Goal: Transaction & Acquisition: Purchase product/service

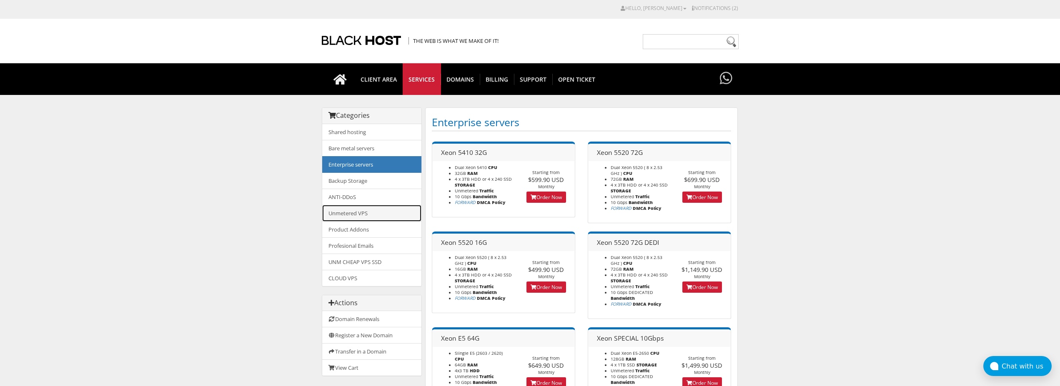
click at [339, 213] on link "Unmetered VPS" at bounding box center [371, 213] width 99 height 17
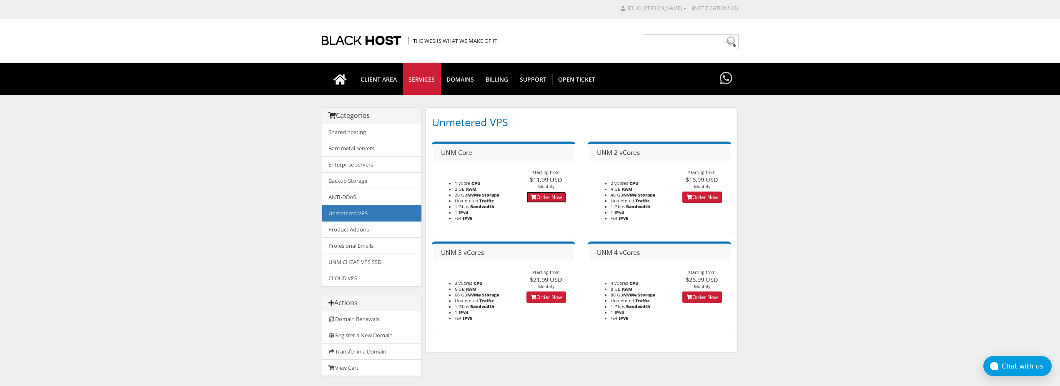
click at [539, 198] on link "Order Now" at bounding box center [546, 197] width 40 height 11
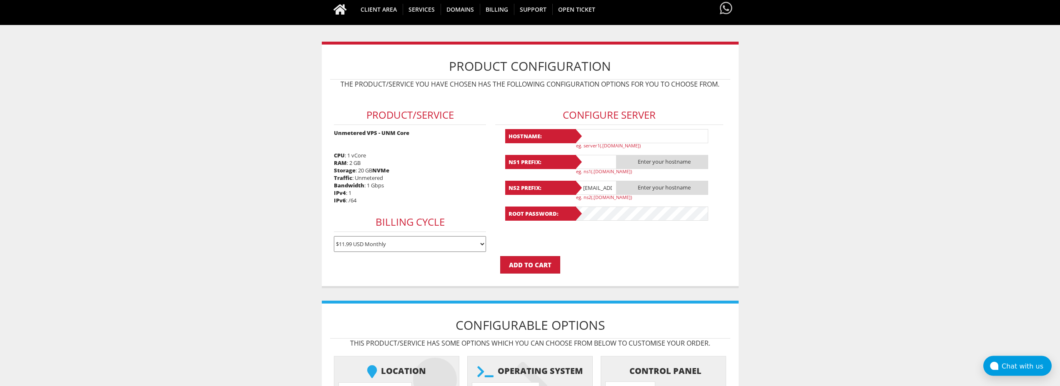
scroll to position [85, 0]
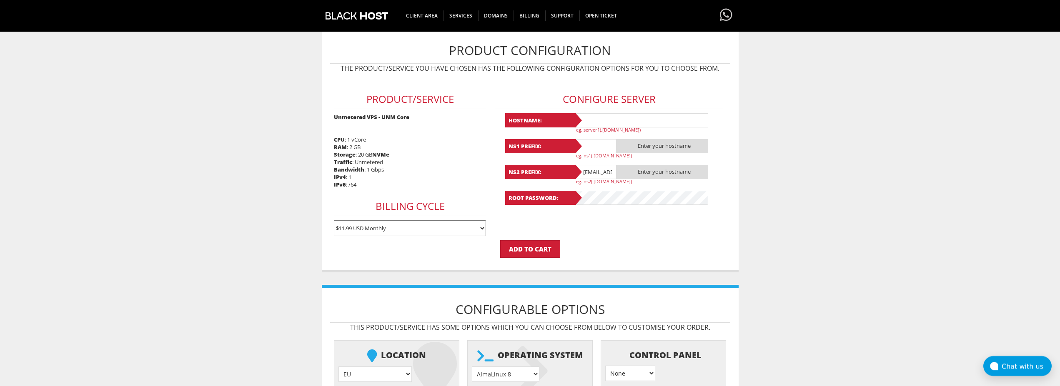
click at [590, 125] on input "text" at bounding box center [641, 120] width 133 height 14
click at [605, 115] on input "Lavanda" at bounding box center [641, 120] width 133 height 14
click at [603, 120] on input "Lavanda-Nutr1" at bounding box center [641, 120] width 133 height 14
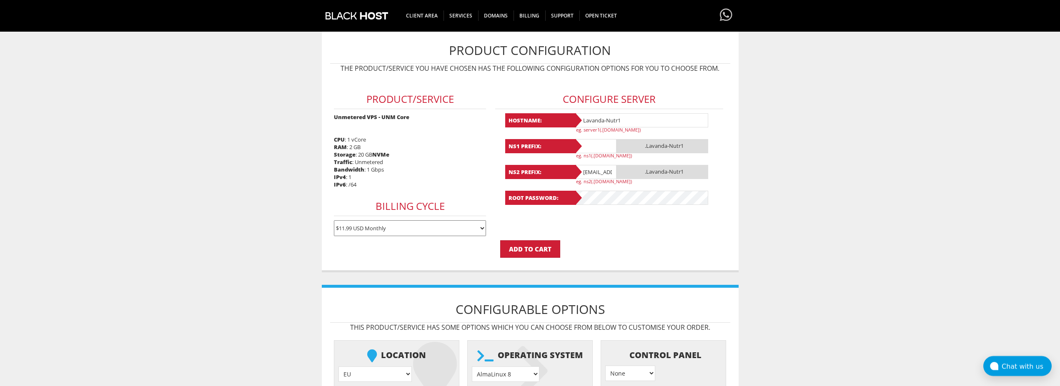
type input "Lavanda-Nutr1"
click at [605, 142] on input "text" at bounding box center [596, 146] width 42 height 14
paste input "Lavanda-Nutr1"
type input "Lavanda-Nutr1"
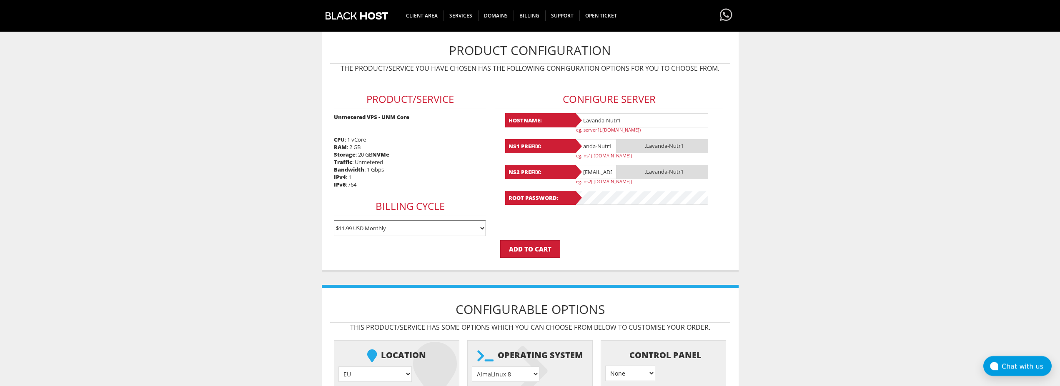
click at [595, 168] on input "lavandaaa88f@gmail.com" at bounding box center [596, 172] width 42 height 14
type input "@gmail.com"
click at [596, 168] on input "@gmail.com" at bounding box center [596, 172] width 42 height 14
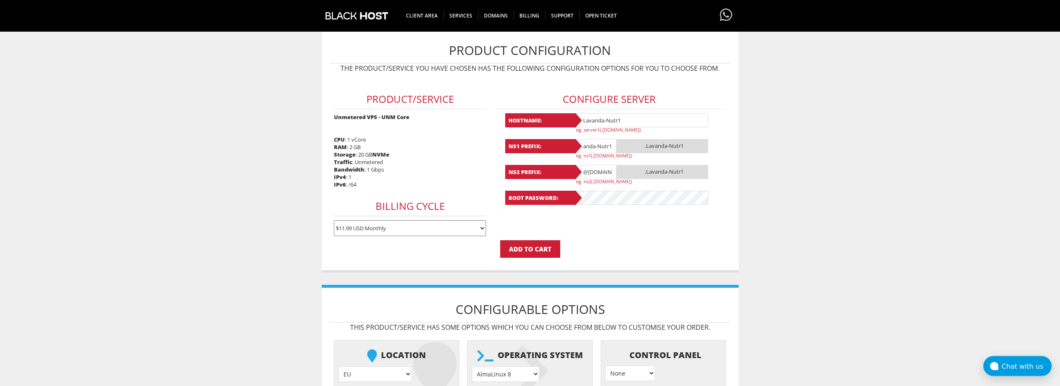
click at [596, 168] on input "@gmail.com" at bounding box center [596, 172] width 42 height 14
paste input "Lavanda-Nutr1"
drag, startPoint x: 590, startPoint y: 174, endPoint x: 536, endPoint y: 183, distance: 54.0
click at [575, 179] on input "Lavanda-Nutr1" at bounding box center [596, 172] width 42 height 14
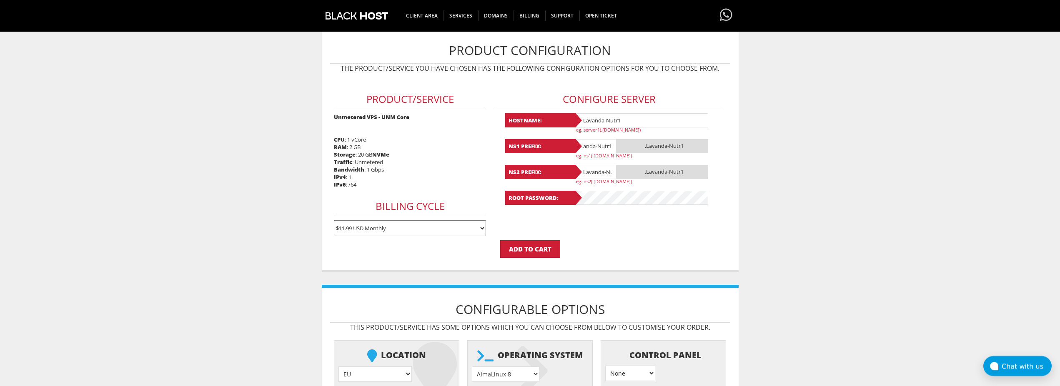
type input "Lavanda-Nutr1"
click at [590, 248] on p "Add to Cart" at bounding box center [530, 249] width 400 height 18
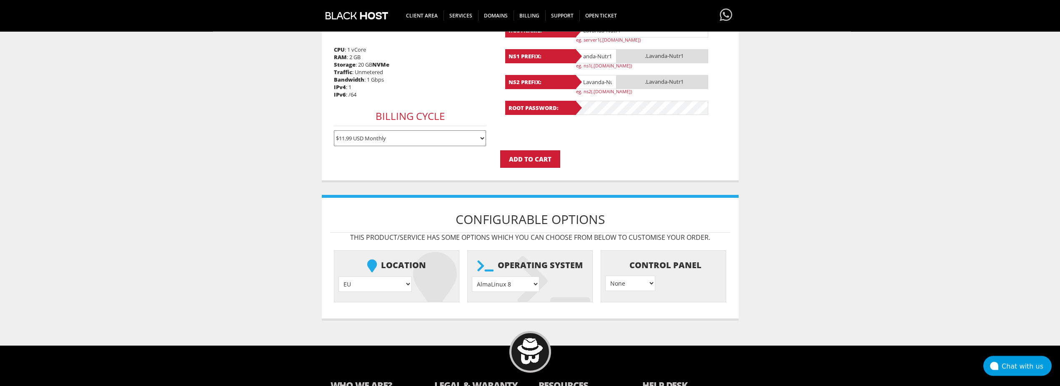
scroll to position [254, 0]
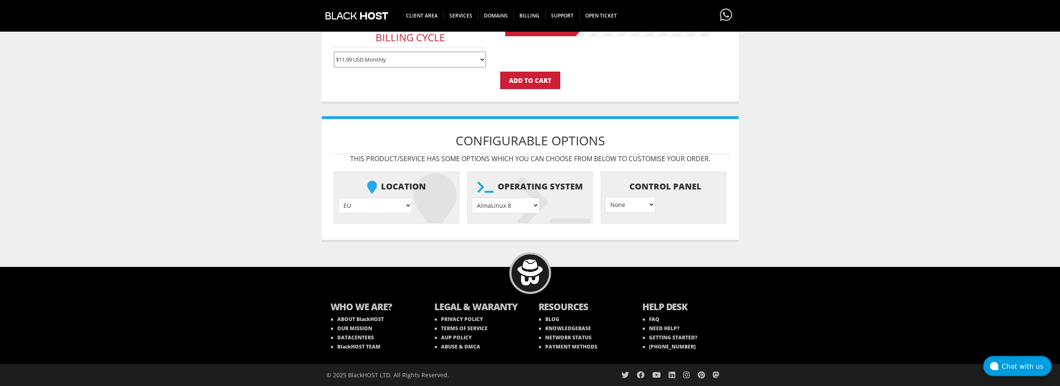
click at [472, 198] on select "AlmaLinux 8 } AlmaLinux 9 } AlmaLinux 10 } Rocky Linux 8 } Rocky Linux 9 } Cent…" at bounding box center [506, 205] width 68 height 15
select select "1208"
click option "Ubuntu 24.04" at bounding box center [0, 0] width 0 height 0
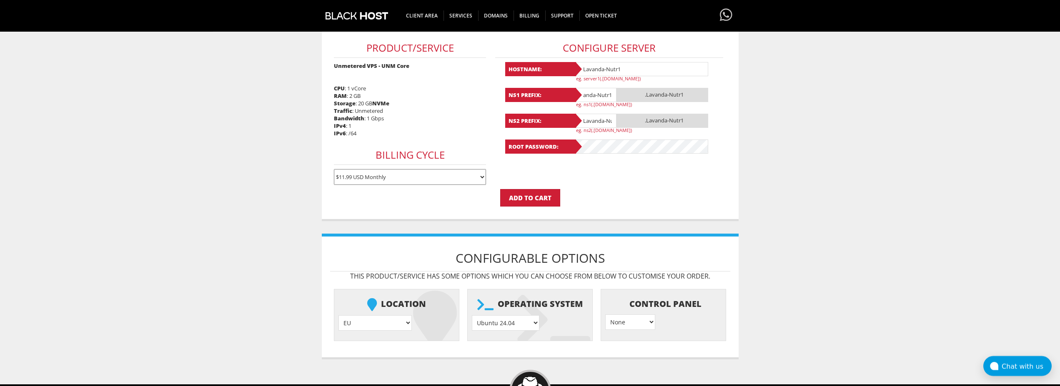
scroll to position [126, 0]
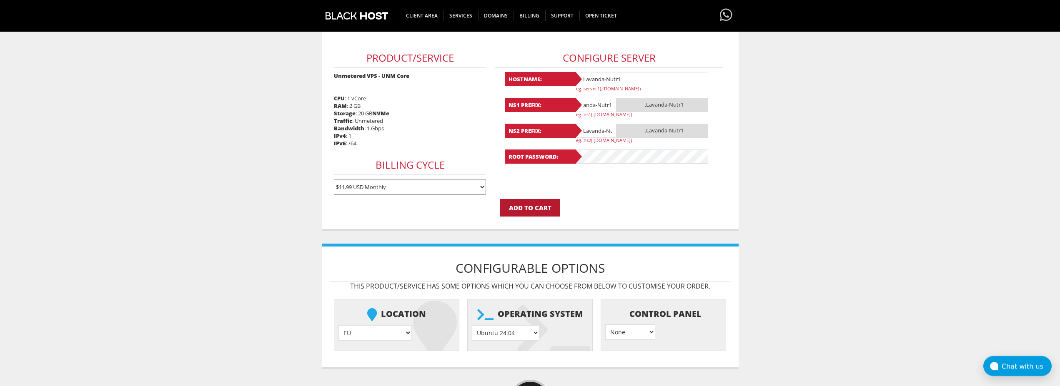
click at [534, 211] on input "Add to Cart" at bounding box center [530, 208] width 60 height 18
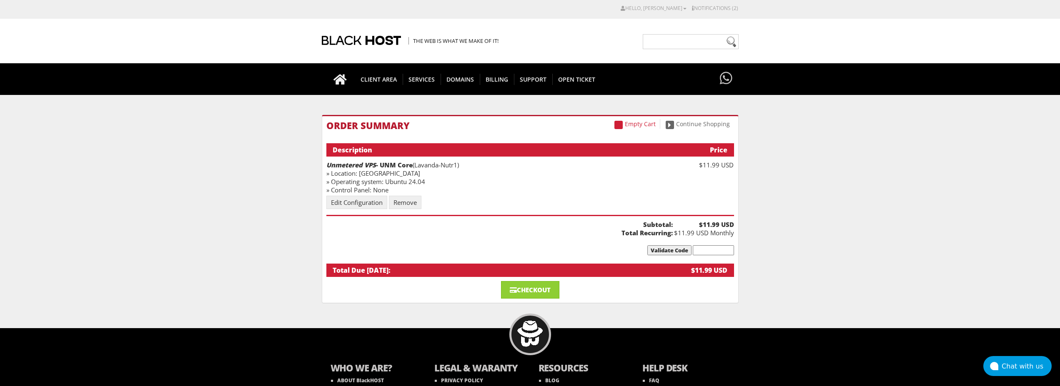
scroll to position [60, 0]
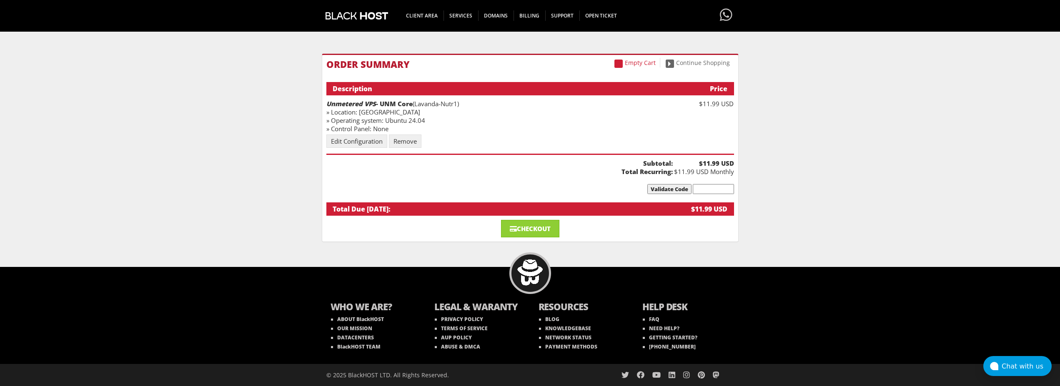
drag, startPoint x: 522, startPoint y: 221, endPoint x: 477, endPoint y: 221, distance: 45.4
click at [523, 221] on link "Checkout" at bounding box center [530, 229] width 58 height 18
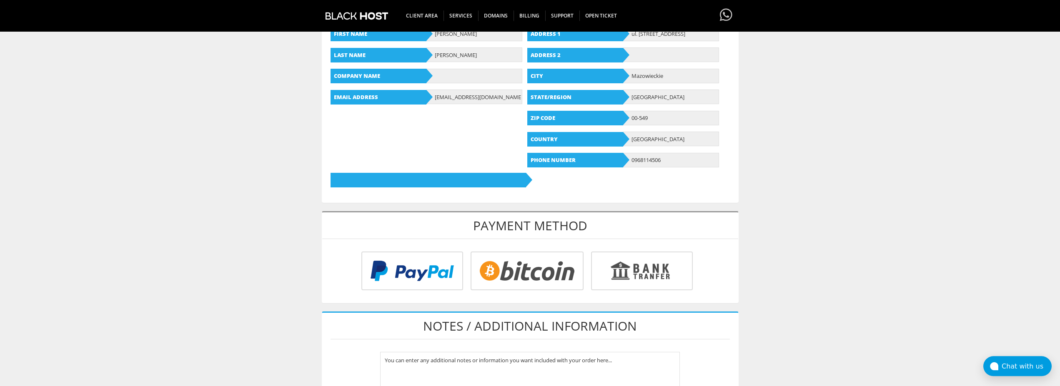
scroll to position [213, 0]
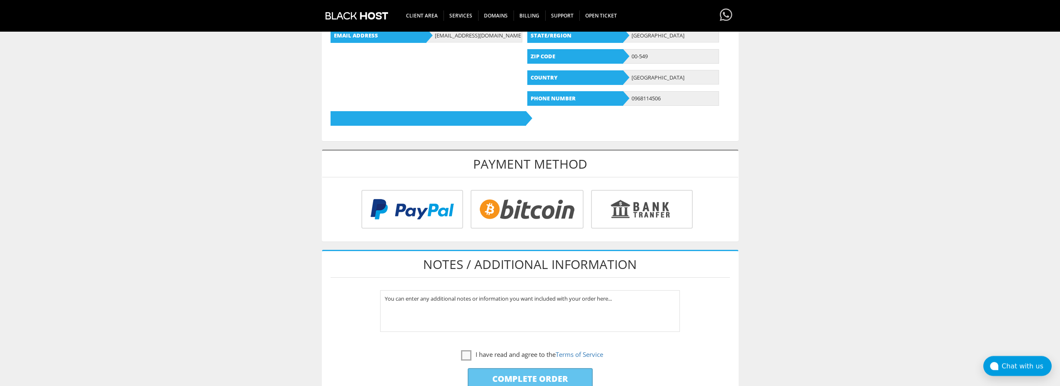
click at [504, 203] on input "radio" at bounding box center [525, 211] width 113 height 39
radio input "true"
click at [465, 354] on label "I have read and agree to the Terms of Service" at bounding box center [532, 355] width 142 height 10
checkbox input "true"
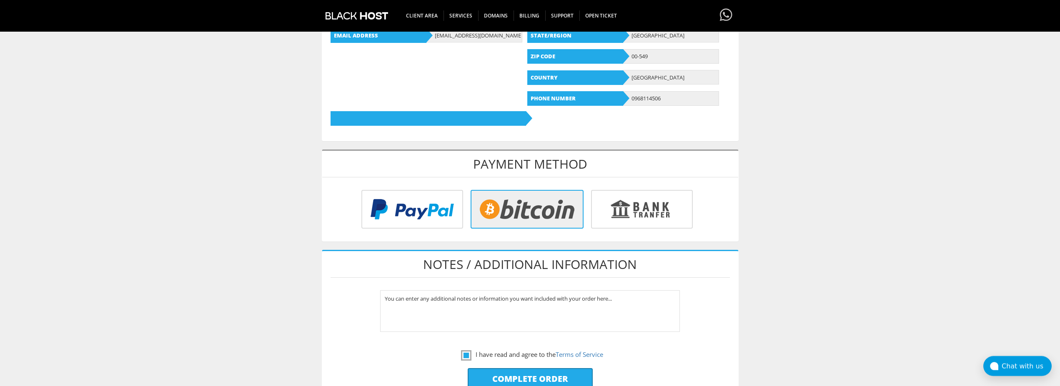
click at [530, 371] on input "Complete Order" at bounding box center [530, 378] width 125 height 21
type input "Please Wait..."
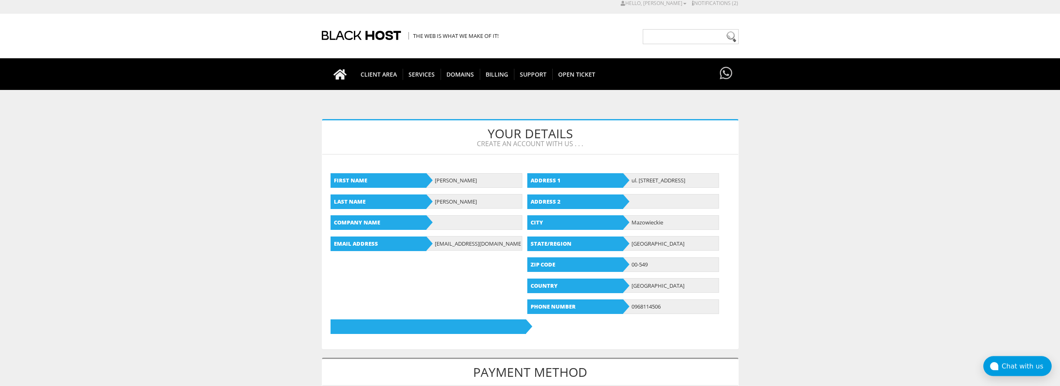
scroll to position [0, 0]
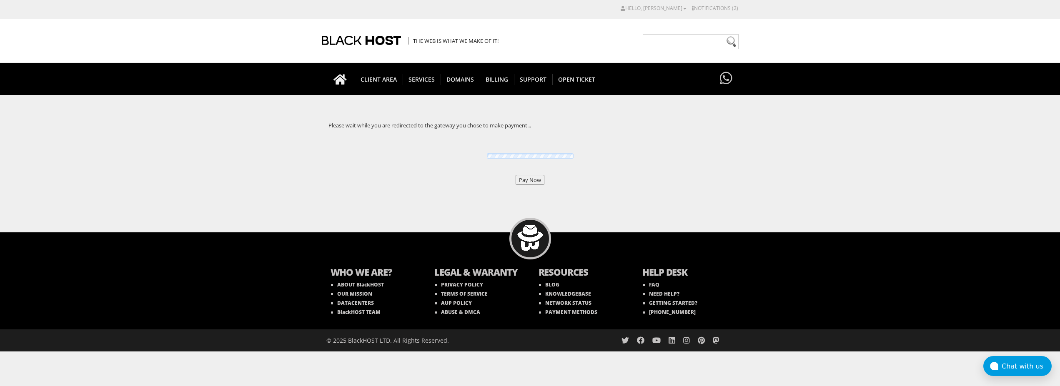
click at [540, 178] on input "Pay Now" at bounding box center [529, 180] width 29 height 10
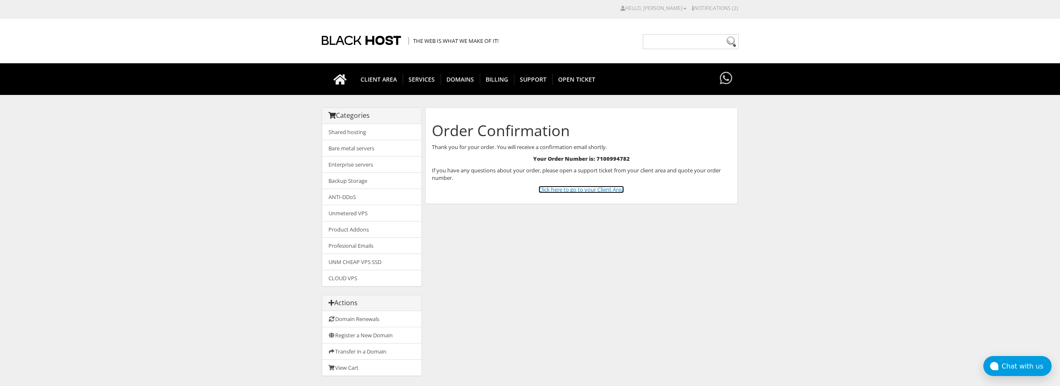
click at [576, 190] on link "Click here to go to your Client Area" at bounding box center [580, 190] width 85 height 8
